Goal: Transaction & Acquisition: Purchase product/service

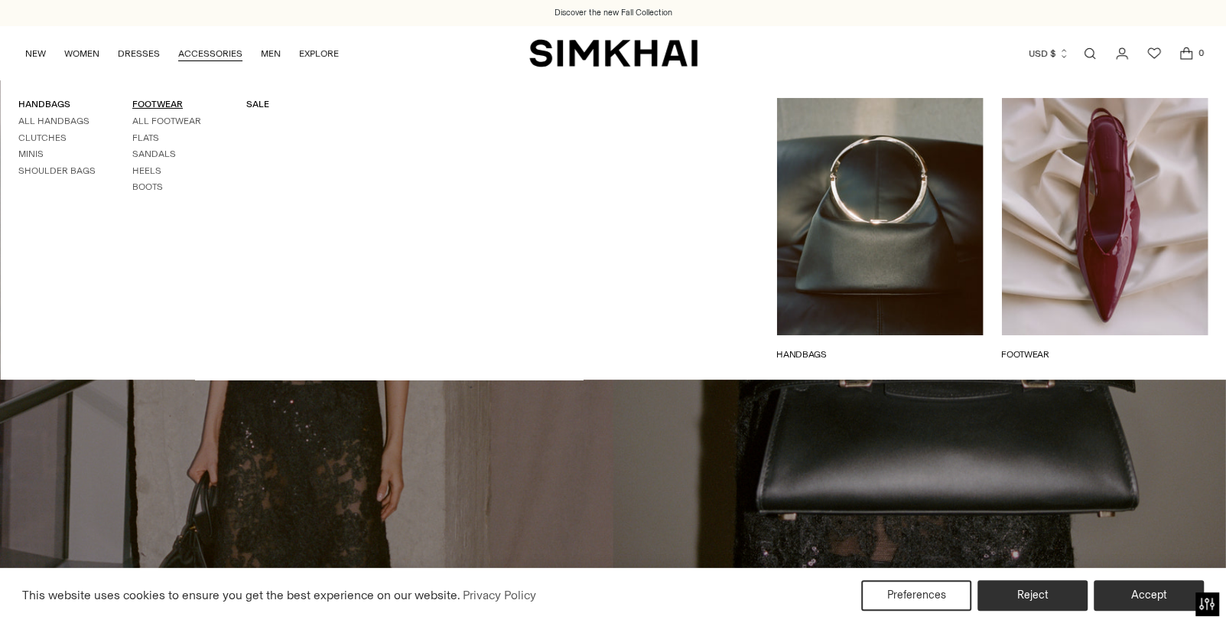
click at [136, 105] on link "FOOTWEAR" at bounding box center [157, 104] width 50 height 11
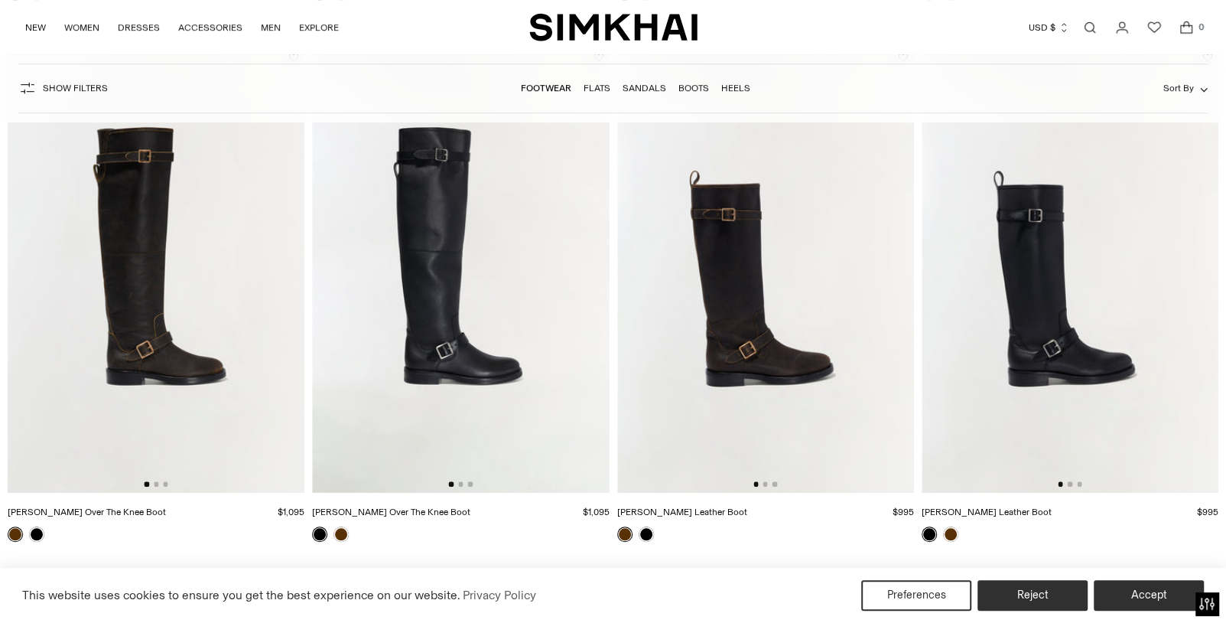
scroll to position [688, 0]
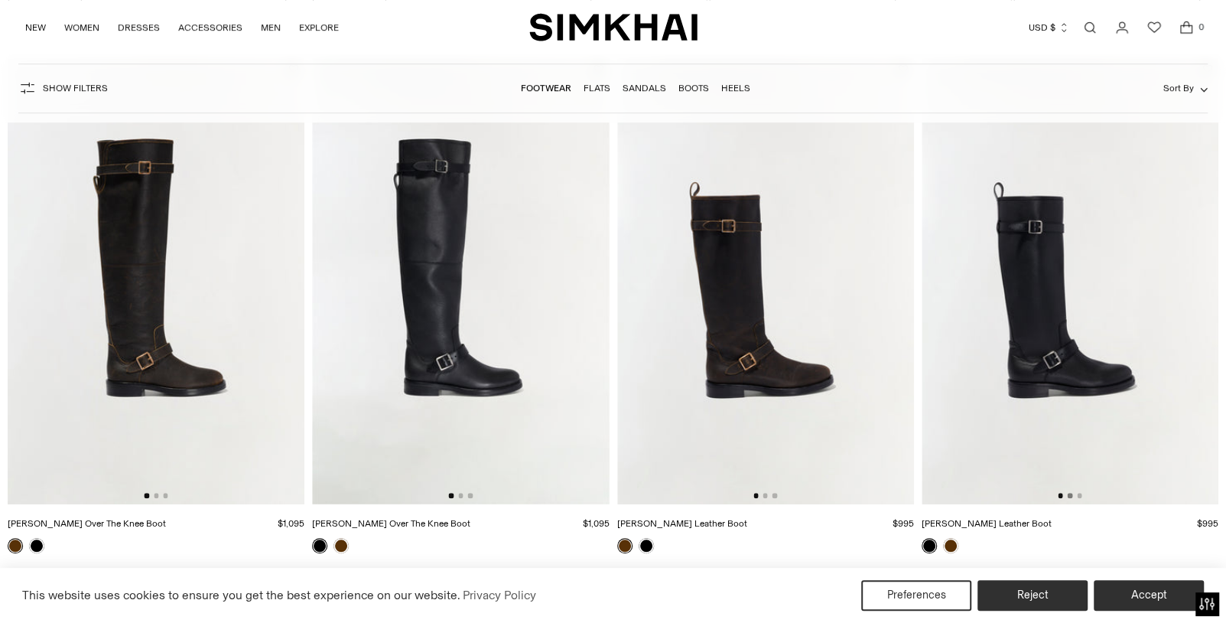
click at [1070, 494] on button "Go to slide 2" at bounding box center [1070, 495] width 5 height 5
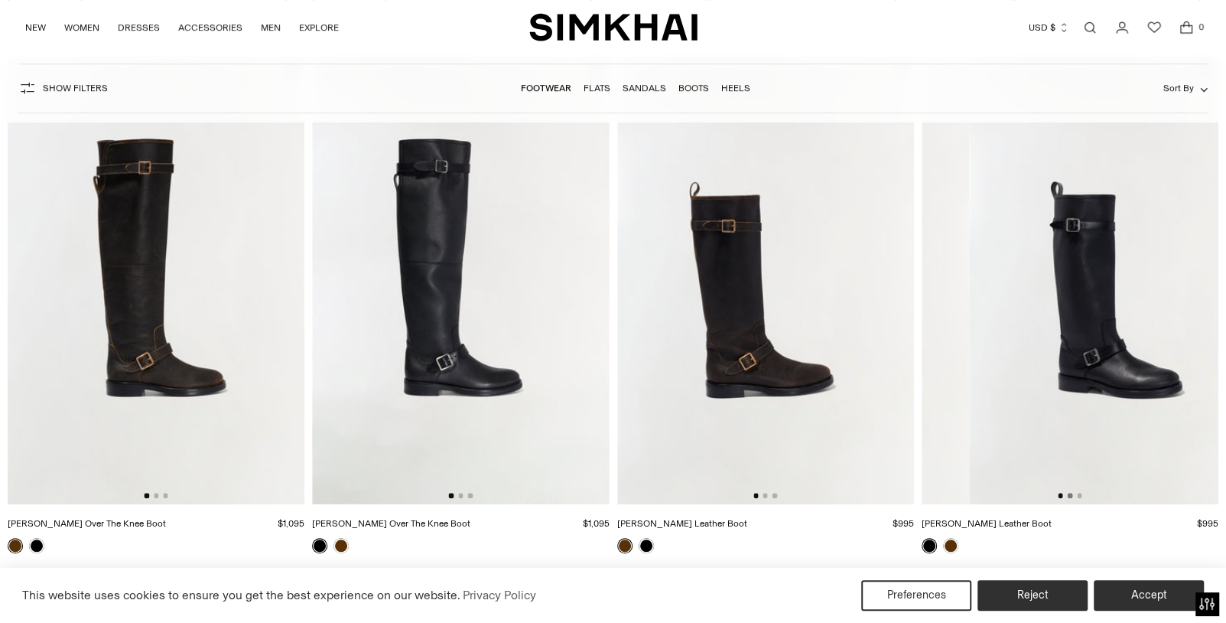
scroll to position [0, 297]
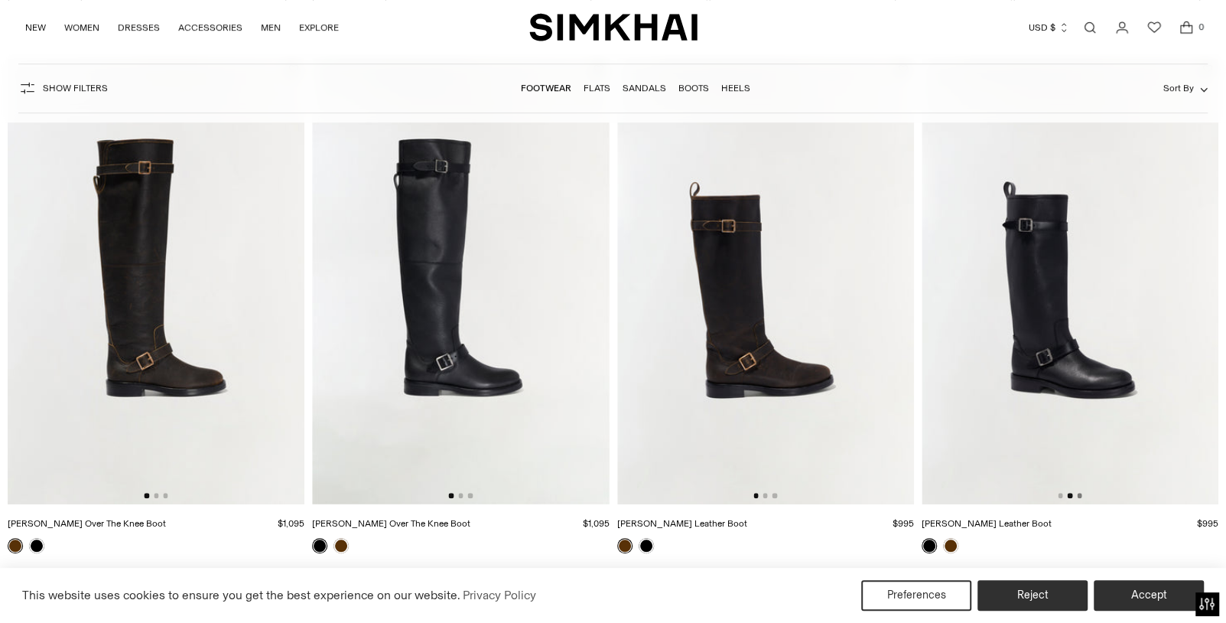
click at [1078, 494] on button "Go to slide 3" at bounding box center [1079, 495] width 5 height 5
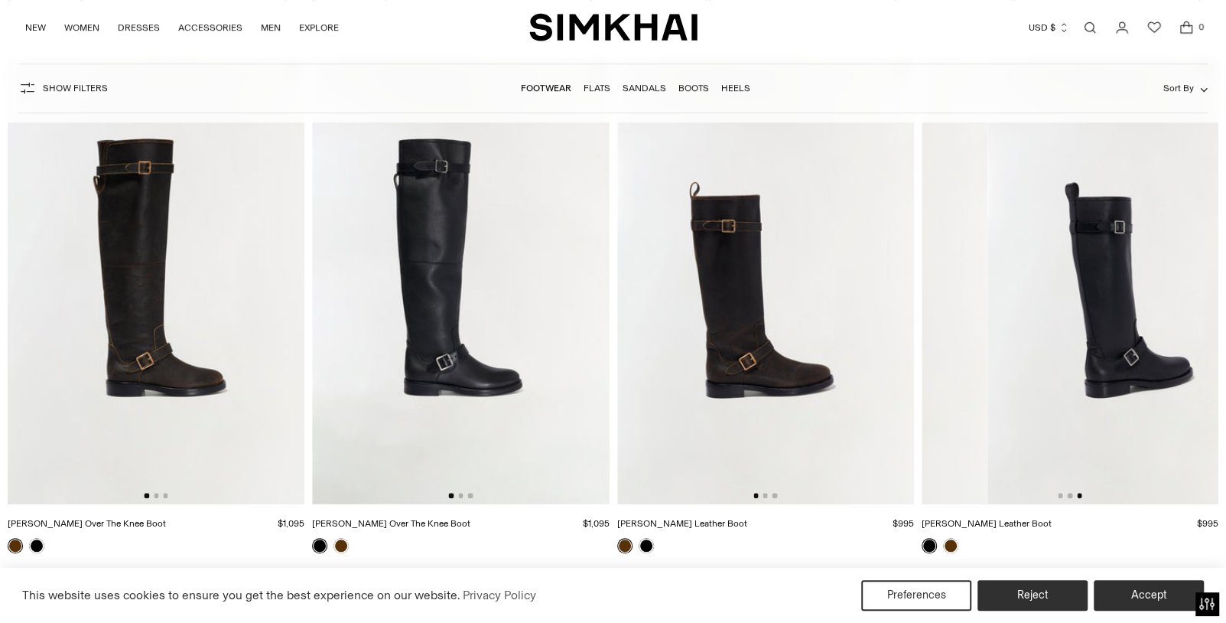
scroll to position [0, 593]
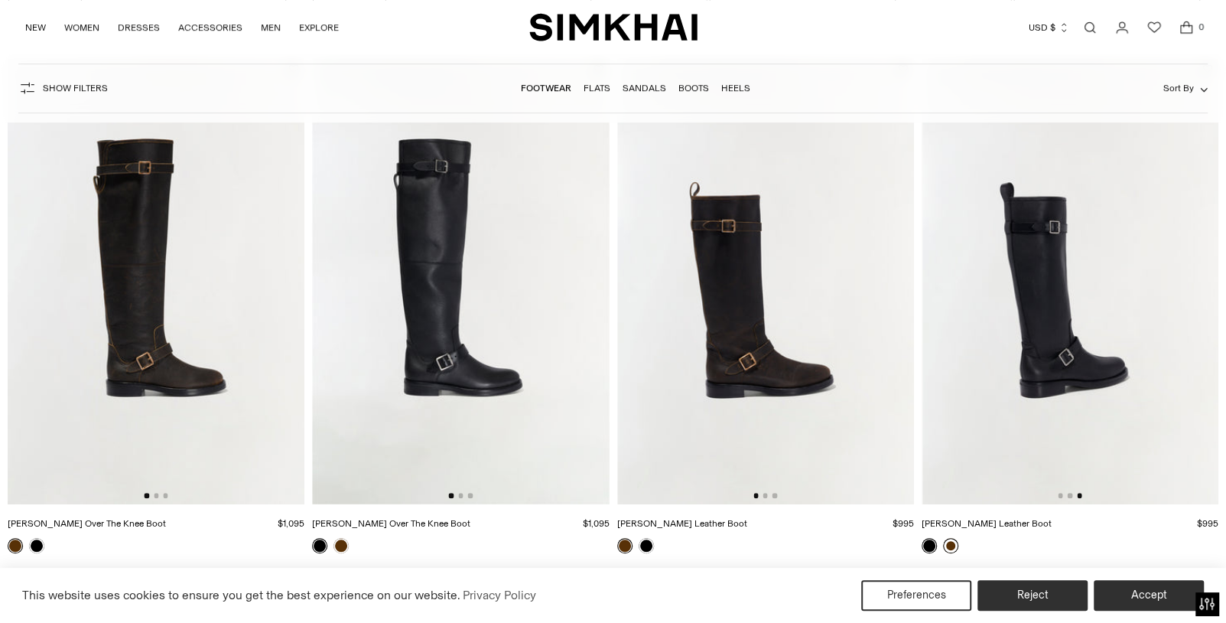
click at [951, 540] on link at bounding box center [950, 545] width 15 height 15
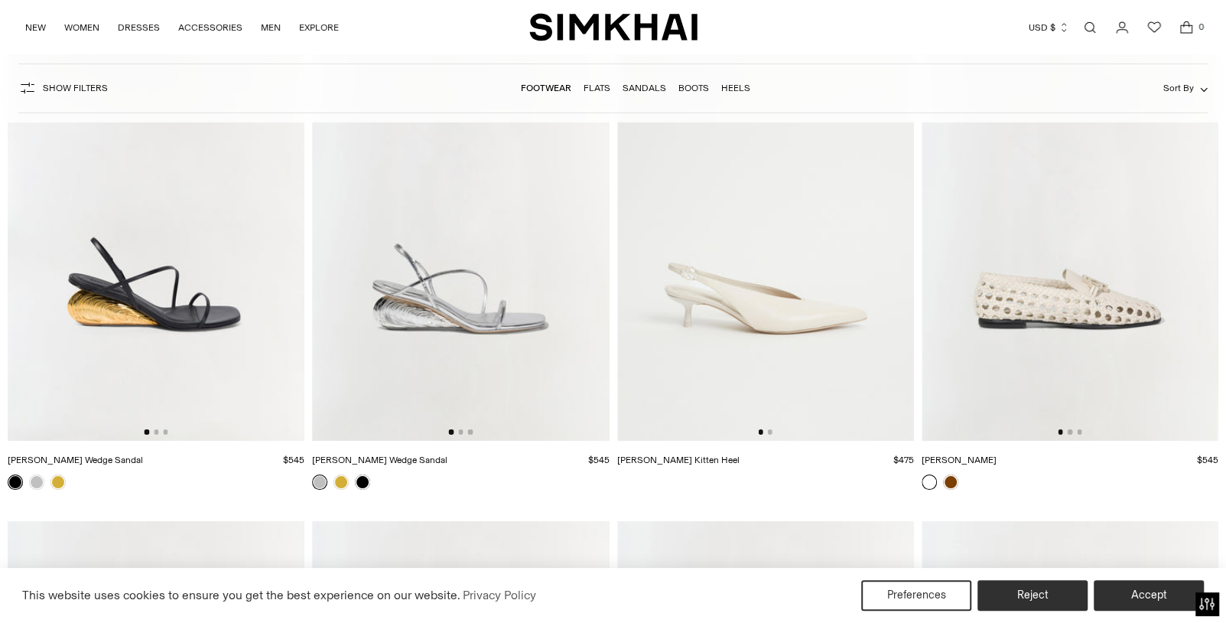
scroll to position [4054, 0]
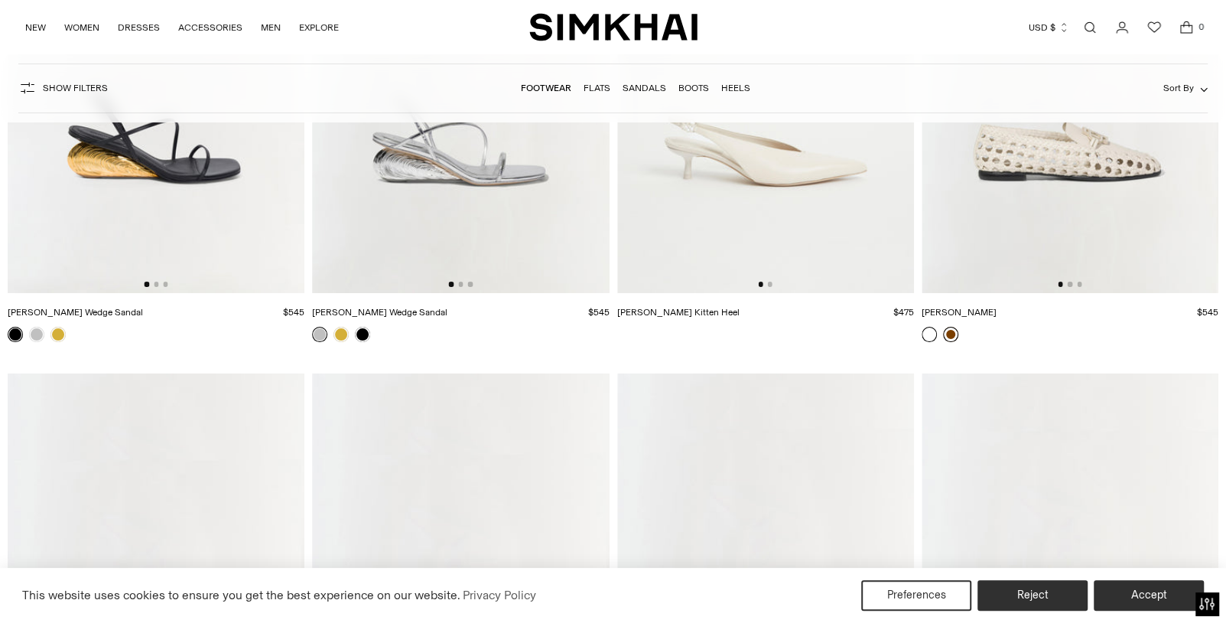
click at [949, 330] on link at bounding box center [950, 334] width 15 height 15
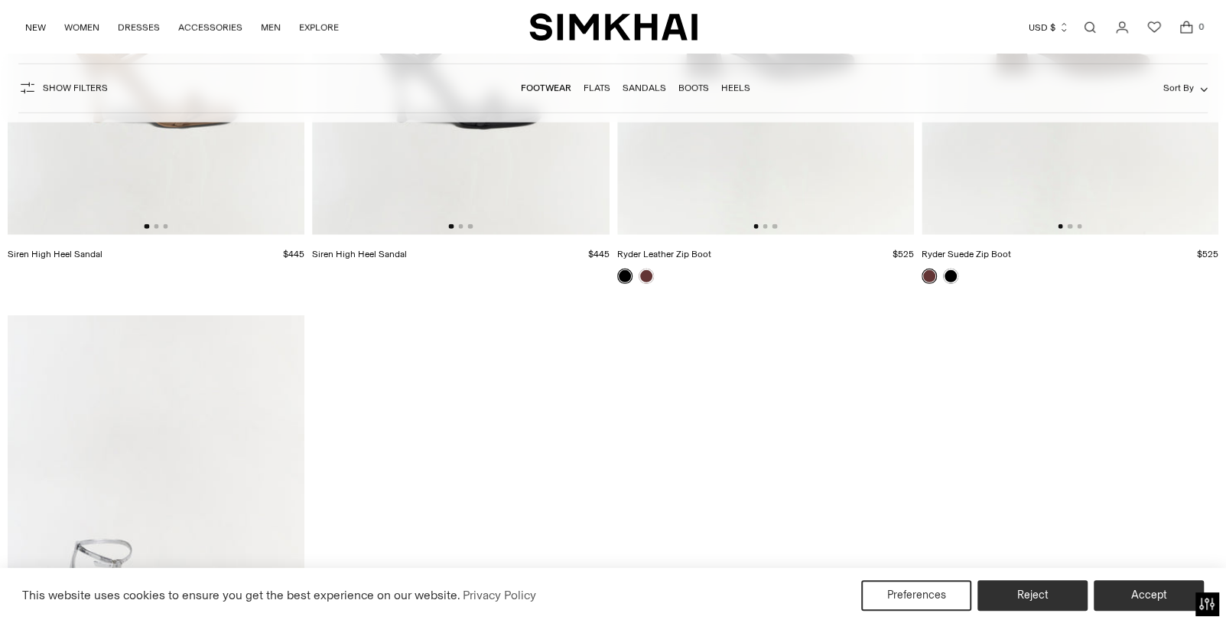
scroll to position [7419, 0]
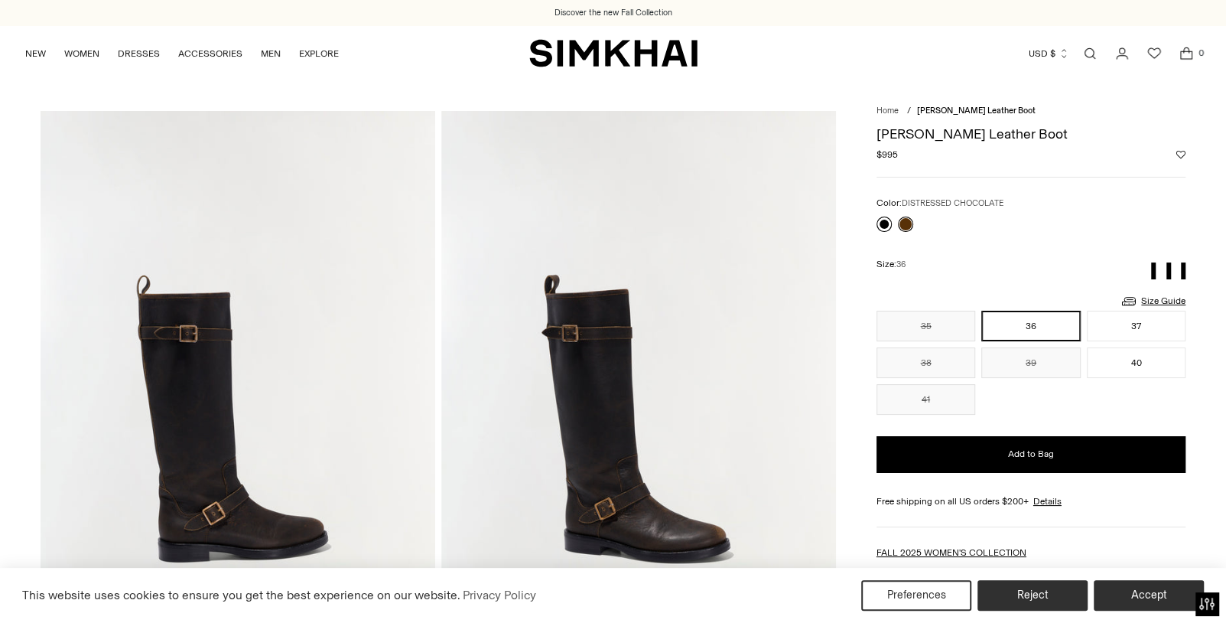
click at [880, 223] on link at bounding box center [884, 223] width 15 height 15
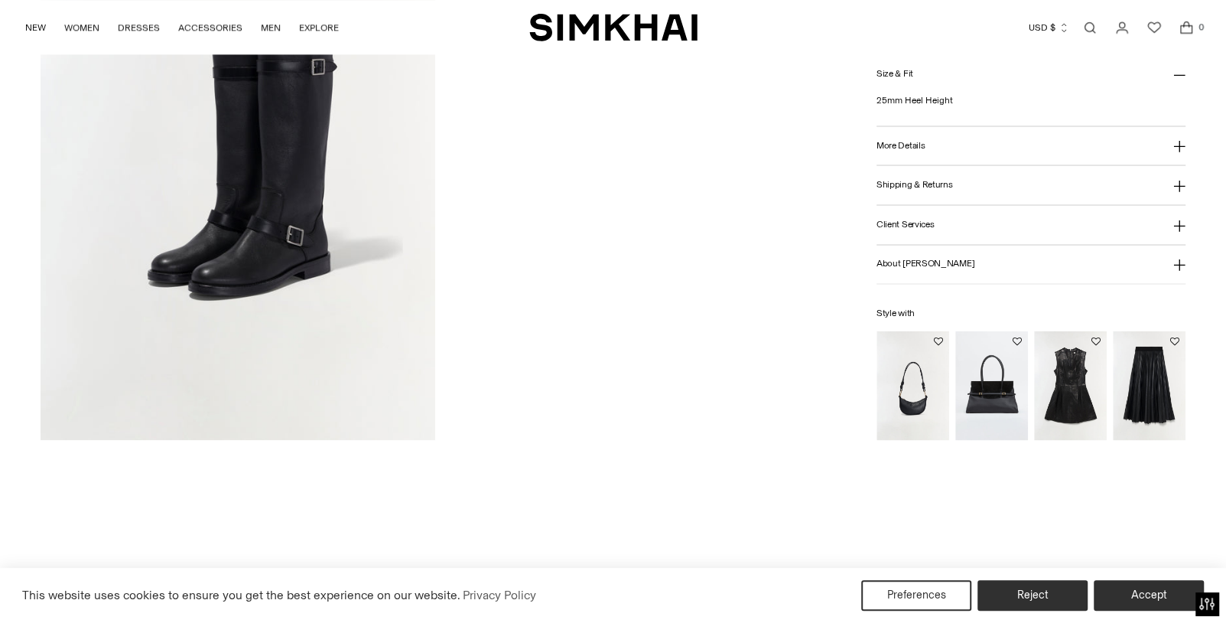
scroll to position [1530, 0]
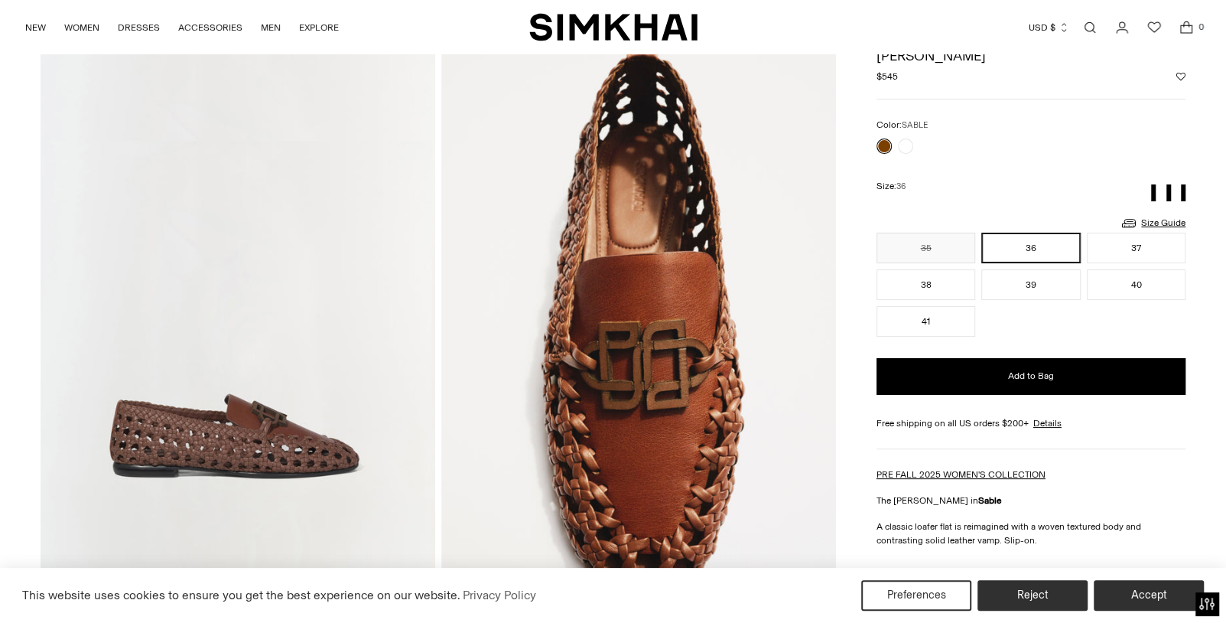
scroll to position [229, 0]
